Goal: Task Accomplishment & Management: Manage account settings

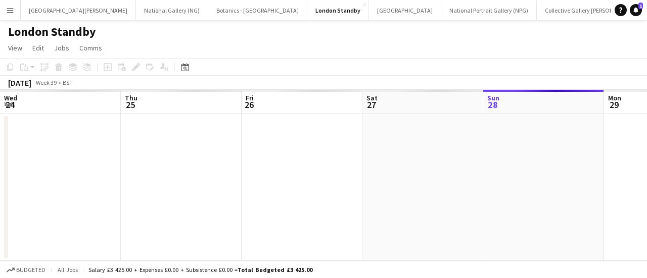
scroll to position [0, 273]
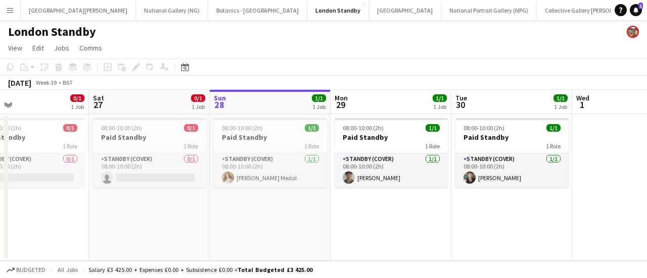
click at [14, 14] on button "Menu" at bounding box center [10, 10] width 20 height 20
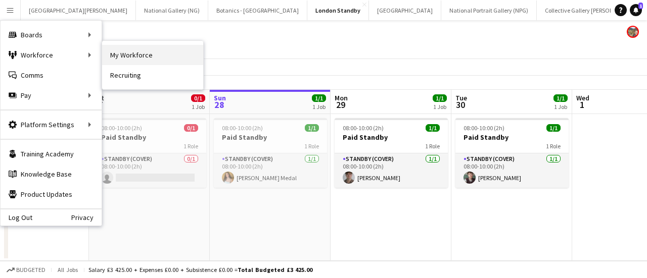
click at [110, 53] on link "My Workforce" at bounding box center [152, 55] width 101 height 20
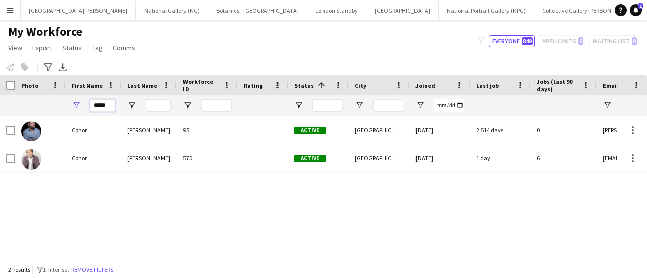
click at [100, 111] on input "*****" at bounding box center [102, 106] width 25 height 12
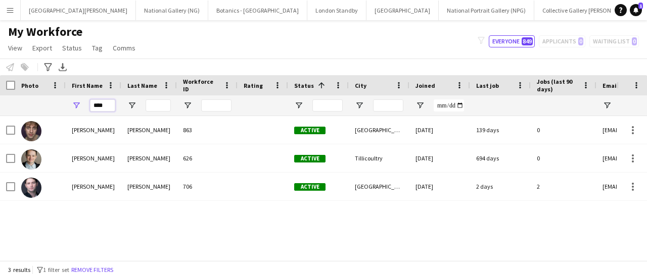
type input "****"
click at [307, 13] on button "London Standby Close" at bounding box center [336, 11] width 59 height 20
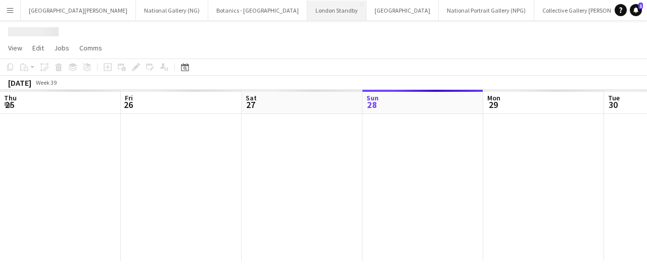
scroll to position [0, 242]
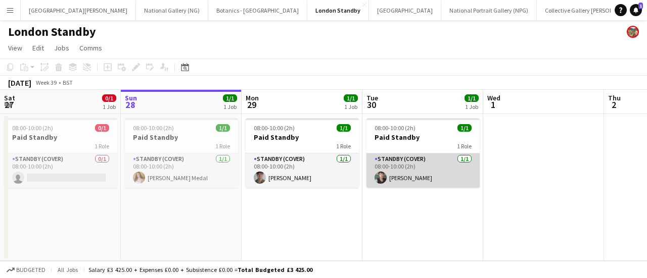
click at [438, 180] on app-card-role "Standby (cover) 1/1 08:00-10:00 (2h) Michael Dennison" at bounding box center [422, 171] width 113 height 34
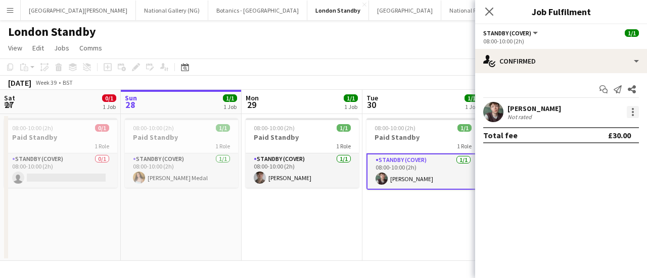
click at [633, 114] on div at bounding box center [633, 115] width 2 height 2
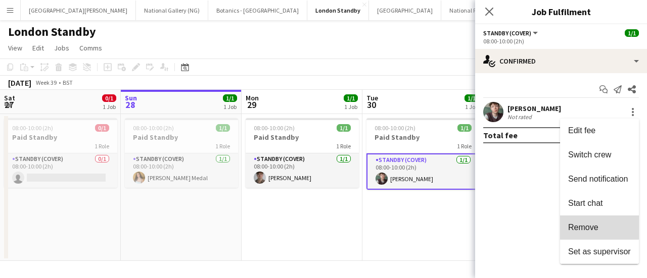
click at [588, 222] on button "Remove" at bounding box center [599, 228] width 79 height 24
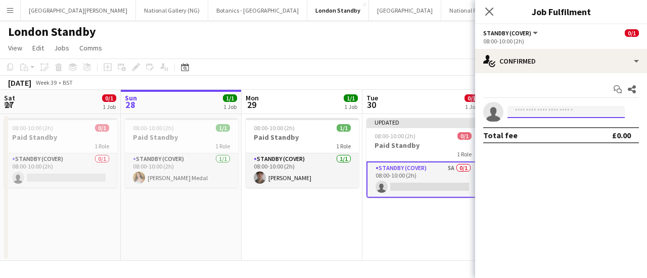
click at [543, 117] on input at bounding box center [565, 112] width 117 height 12
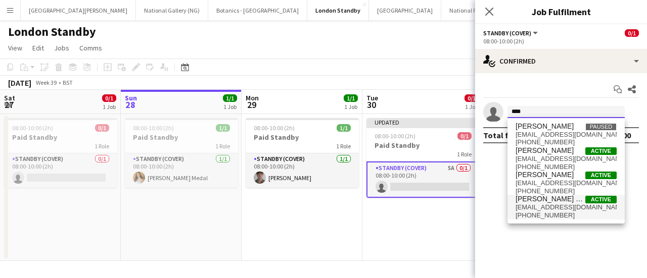
type input "****"
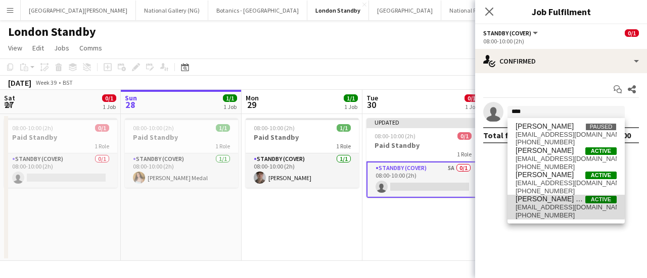
click at [552, 206] on span "jadelovelortega@gmail.com" at bounding box center [565, 208] width 101 height 8
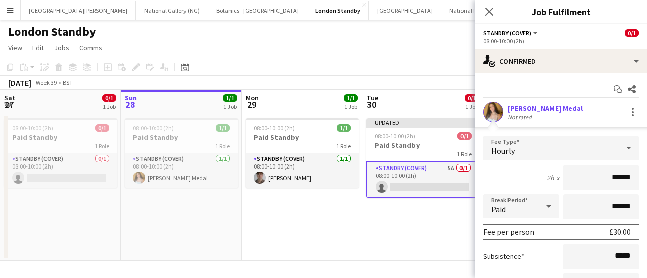
scroll to position [102, 0]
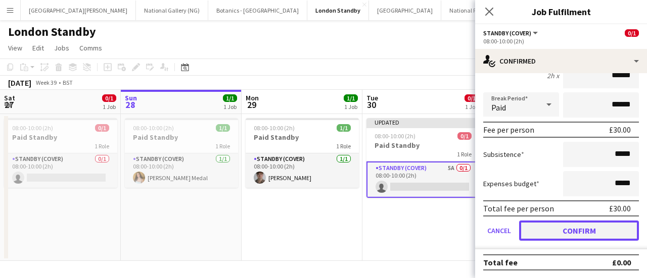
click at [575, 240] on button "Confirm" at bounding box center [579, 231] width 120 height 20
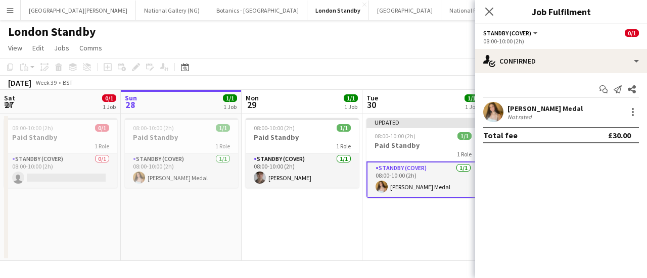
scroll to position [0, 0]
click at [465, 238] on app-date-cell "Updated 08:00-10:00 (2h) 1/1 Paid Standby 1 Role Standby (cover) 1/1 08:00-10:0…" at bounding box center [422, 187] width 121 height 147
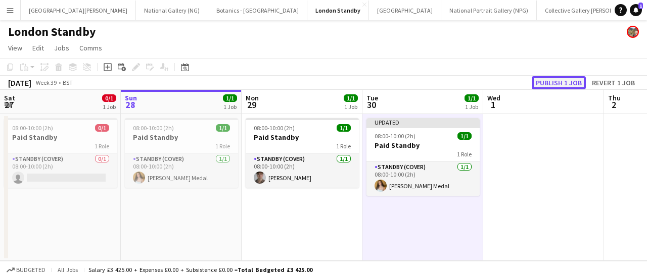
click at [548, 82] on button "Publish 1 job" at bounding box center [559, 82] width 54 height 13
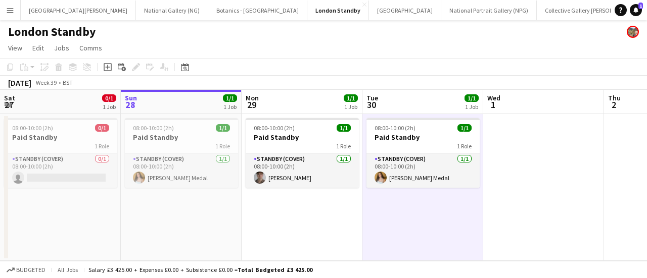
click at [19, 11] on button "Menu" at bounding box center [10, 10] width 20 height 20
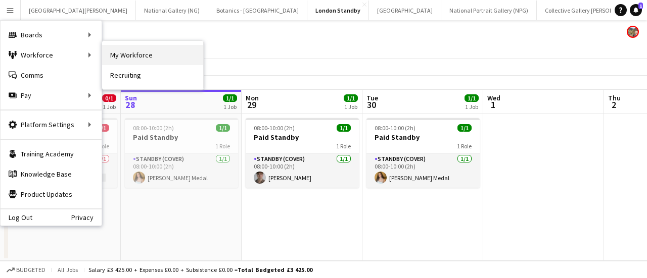
click at [154, 54] on link "My Workforce" at bounding box center [152, 55] width 101 height 20
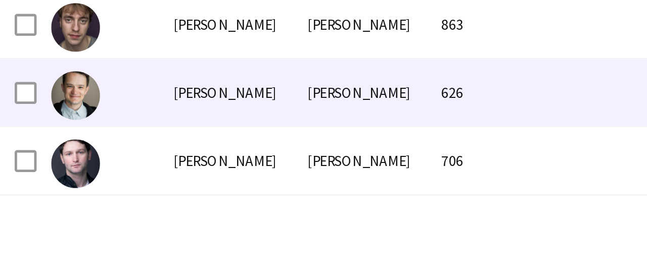
click at [74, 163] on div "Rory" at bounding box center [94, 159] width 56 height 28
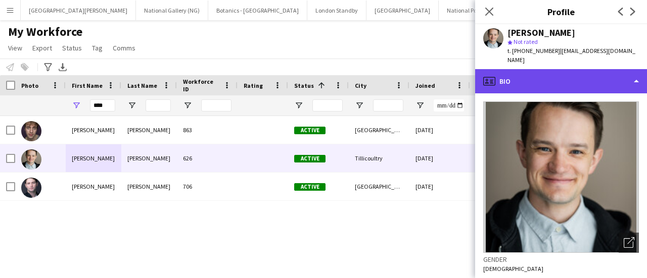
click at [600, 73] on div "profile Bio" at bounding box center [561, 81] width 172 height 24
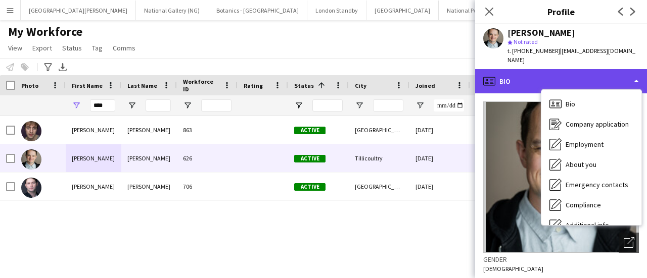
click at [600, 73] on div "profile Bio" at bounding box center [561, 81] width 172 height 24
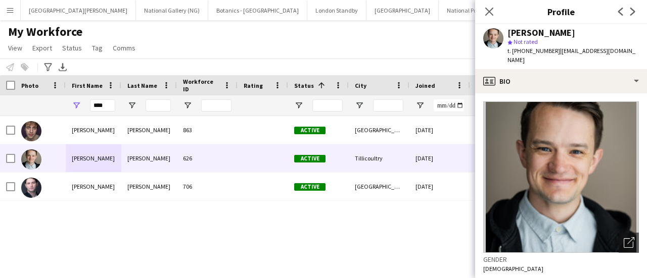
click at [585, 32] on div "Rory Fairbairn" at bounding box center [572, 32] width 131 height 9
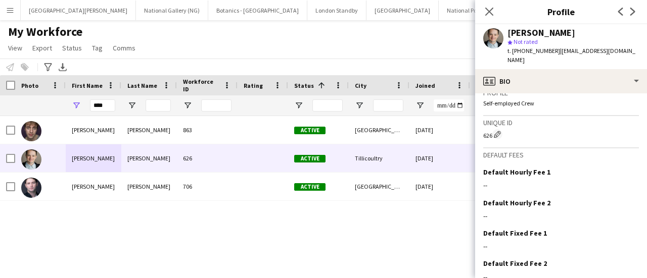
scroll to position [435, 0]
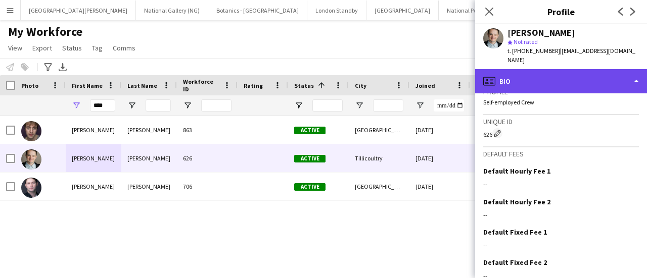
click at [578, 69] on div "profile Bio" at bounding box center [561, 81] width 172 height 24
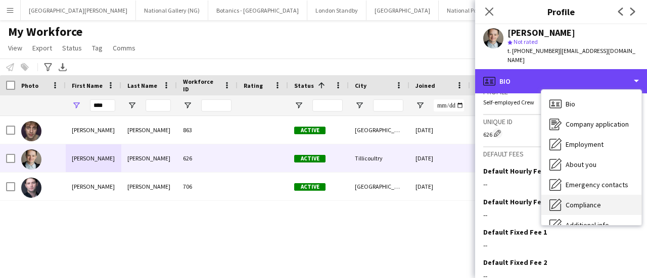
scroll to position [75, 0]
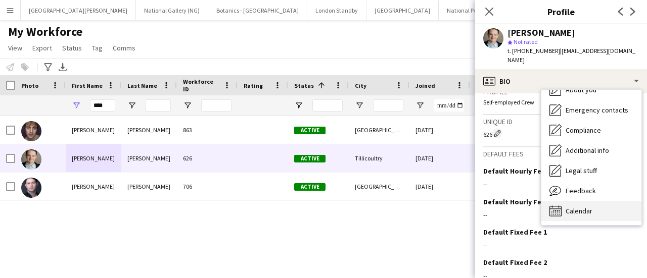
click at [577, 207] on span "Calendar" at bounding box center [578, 211] width 27 height 9
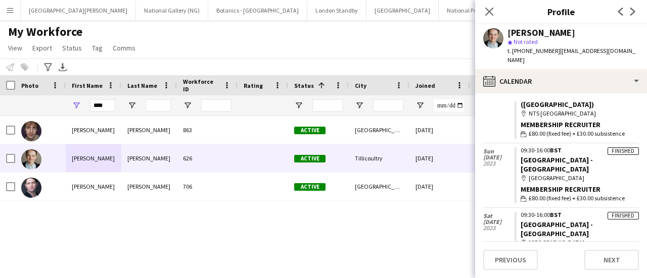
scroll to position [99, 0]
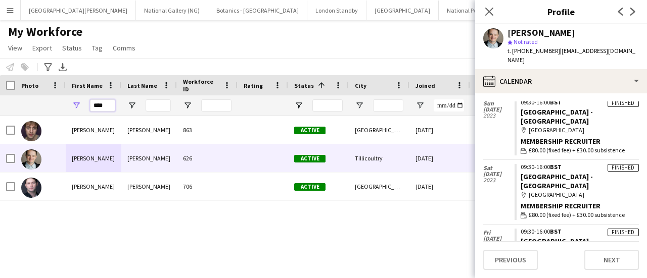
click at [107, 103] on input "****" at bounding box center [102, 106] width 25 height 12
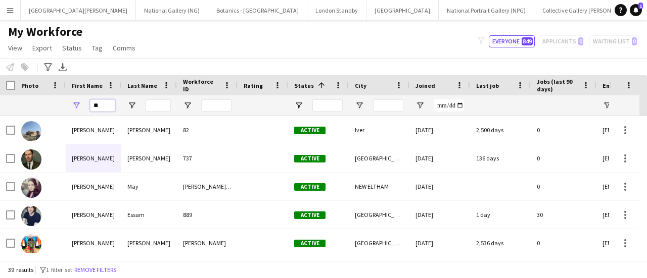
type input "*"
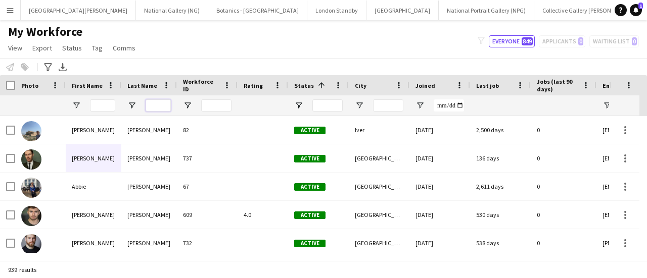
click at [165, 107] on input "Last Name Filter Input" at bounding box center [158, 106] width 25 height 12
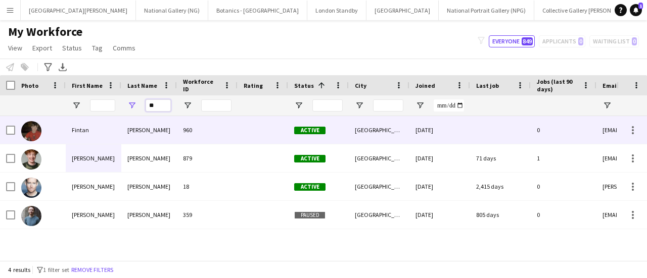
type input "*"
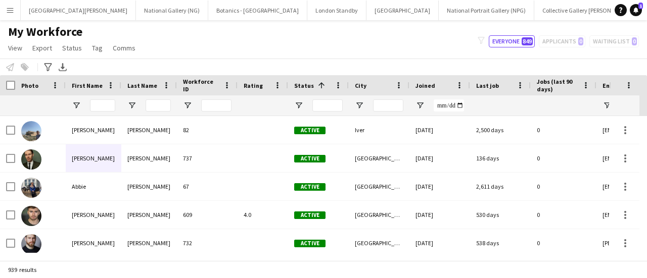
click at [102, 98] on div at bounding box center [102, 106] width 25 height 20
click at [103, 102] on input "First Name Filter Input" at bounding box center [102, 106] width 25 height 12
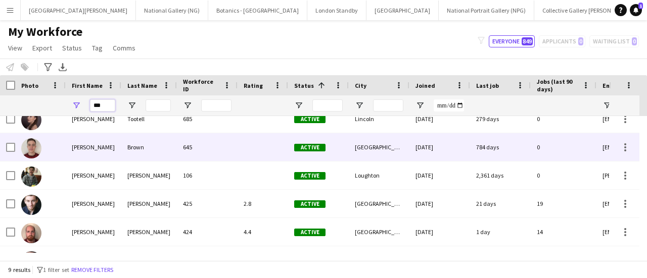
scroll to position [0, 0]
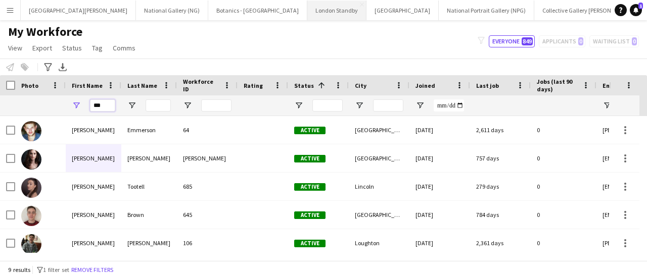
type input "***"
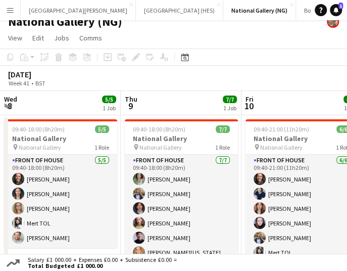
scroll to position [0, 309]
